Goal: Transaction & Acquisition: Purchase product/service

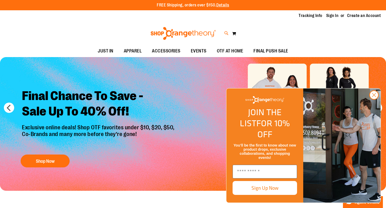
click at [227, 32] on icon at bounding box center [226, 33] width 4 height 6
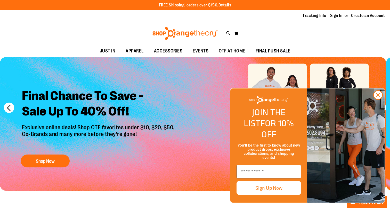
click at [198, 27] on input "Search" at bounding box center [195, 29] width 308 height 17
type input "****"
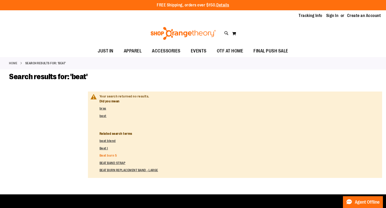
click at [109, 155] on link "Beat burn 5" at bounding box center [108, 156] width 18 height 4
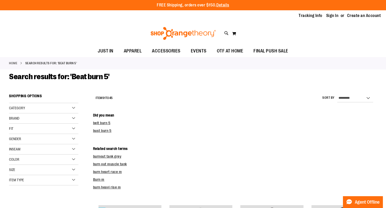
click at [68, 181] on div "Item Type" at bounding box center [43, 180] width 69 height 10
click at [221, 155] on dd "burnout tank grey" at bounding box center [235, 156] width 284 height 5
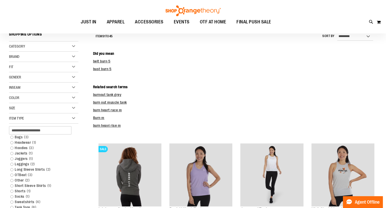
scroll to position [72, 0]
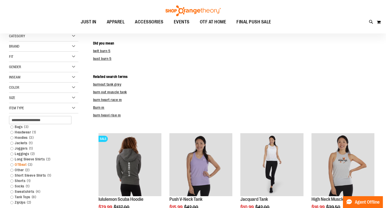
click at [19, 165] on link "OTBeat 3 items" at bounding box center [41, 164] width 66 height 5
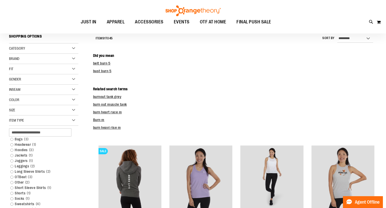
scroll to position [58, 0]
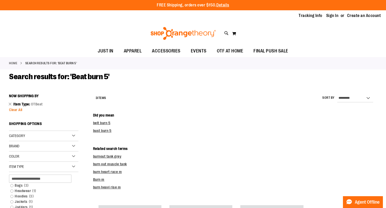
click at [19, 111] on span "Clear All" at bounding box center [15, 110] width 13 height 4
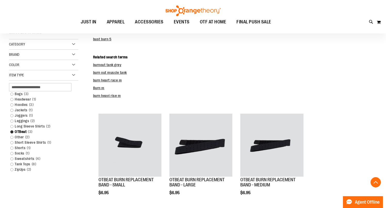
scroll to position [92, 0]
click at [72, 42] on div "Category" at bounding box center [43, 44] width 69 height 10
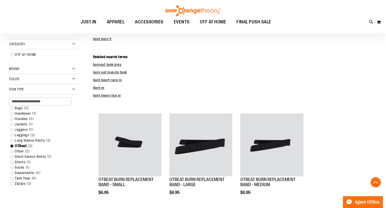
click at [72, 42] on div "Category" at bounding box center [43, 44] width 69 height 10
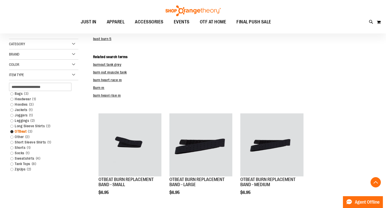
click at [14, 132] on div "**********" at bounding box center [193, 120] width 368 height 240
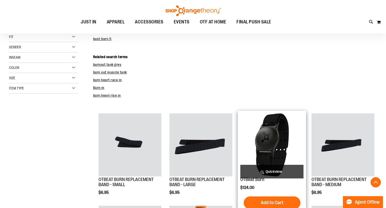
click at [267, 133] on img "product" at bounding box center [271, 145] width 63 height 63
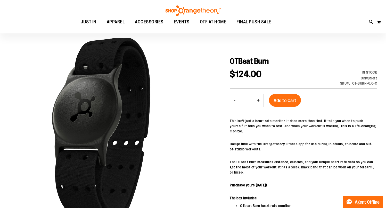
scroll to position [37, 0]
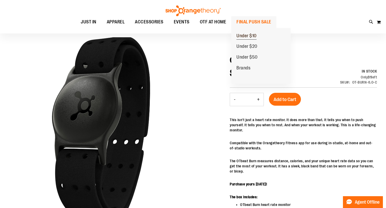
click at [248, 37] on span "Under $10" at bounding box center [246, 36] width 20 height 6
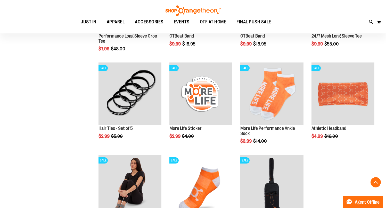
scroll to position [319, 0]
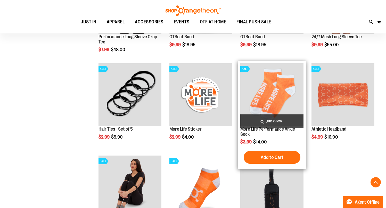
click at [263, 93] on img "product" at bounding box center [271, 94] width 63 height 63
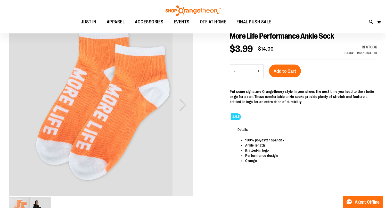
scroll to position [51, 0]
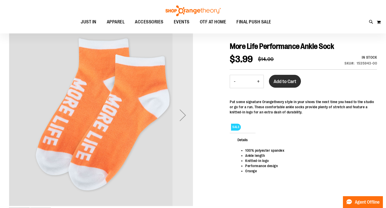
click at [281, 82] on span "Add to Cart" at bounding box center [284, 82] width 23 height 6
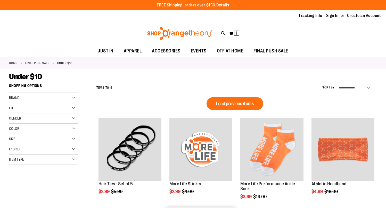
scroll to position [170, 0]
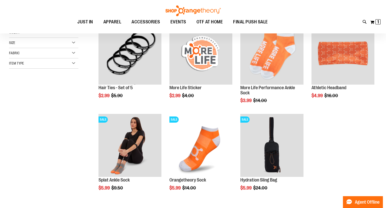
scroll to position [36, 0]
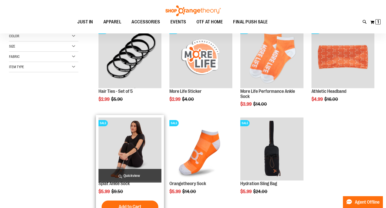
click at [128, 162] on img "product" at bounding box center [129, 149] width 63 height 63
click at [131, 155] on img "product" at bounding box center [129, 149] width 63 height 63
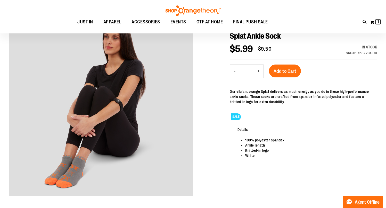
scroll to position [51, 0]
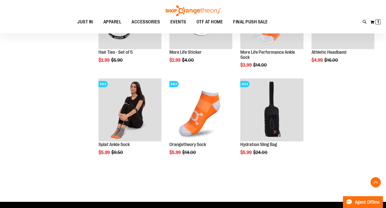
scroll to position [134, 0]
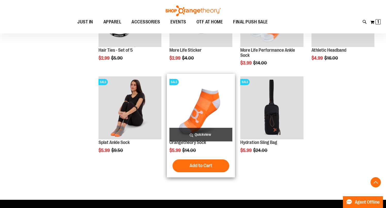
click at [214, 116] on img "product" at bounding box center [200, 108] width 63 height 63
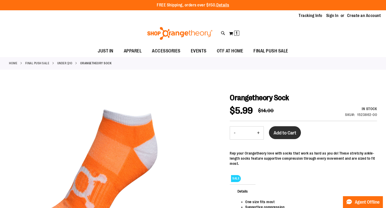
click at [281, 132] on span "Add to Cart" at bounding box center [284, 133] width 23 height 6
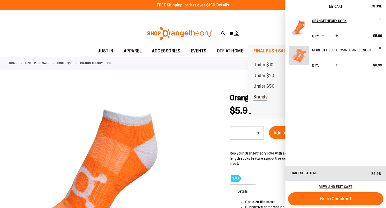
click at [257, 98] on span "Brands" at bounding box center [260, 98] width 14 height 6
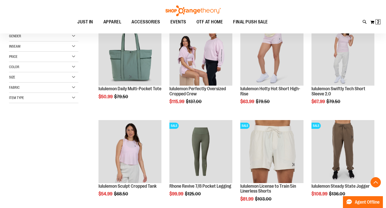
scroll to position [93, 0]
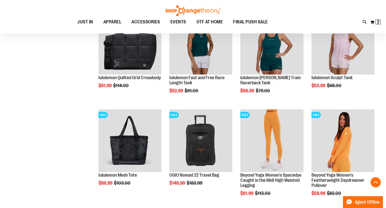
scroll to position [309, 0]
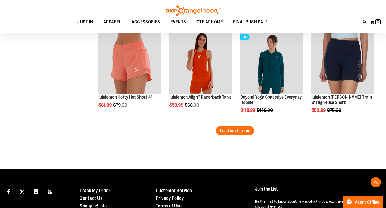
scroll to position [855, 0]
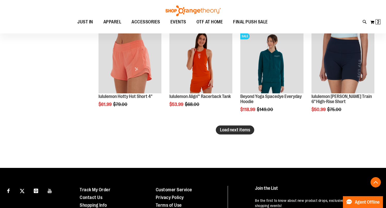
click at [223, 129] on span "Load next items" at bounding box center [235, 130] width 30 height 5
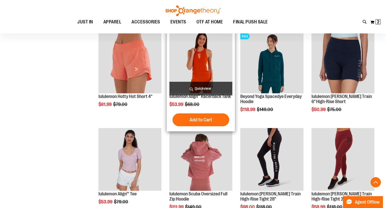
click at [204, 64] on img "product" at bounding box center [200, 62] width 63 height 63
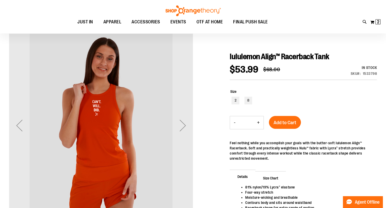
scroll to position [51, 0]
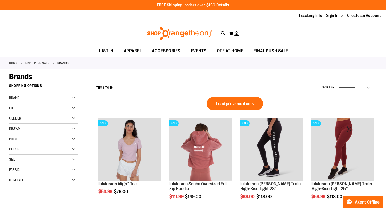
scroll to position [319, 0]
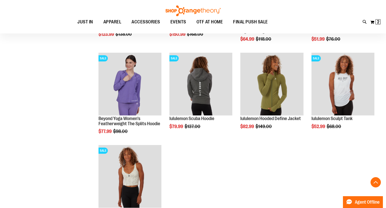
scroll to position [249, 0]
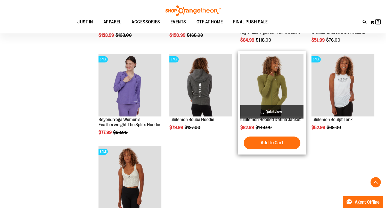
click at [287, 93] on img "product" at bounding box center [271, 85] width 63 height 63
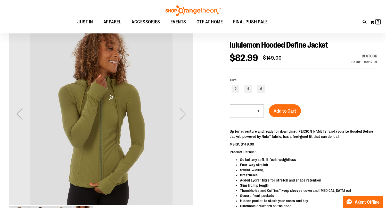
scroll to position [51, 0]
